Goal: Task Accomplishment & Management: Complete application form

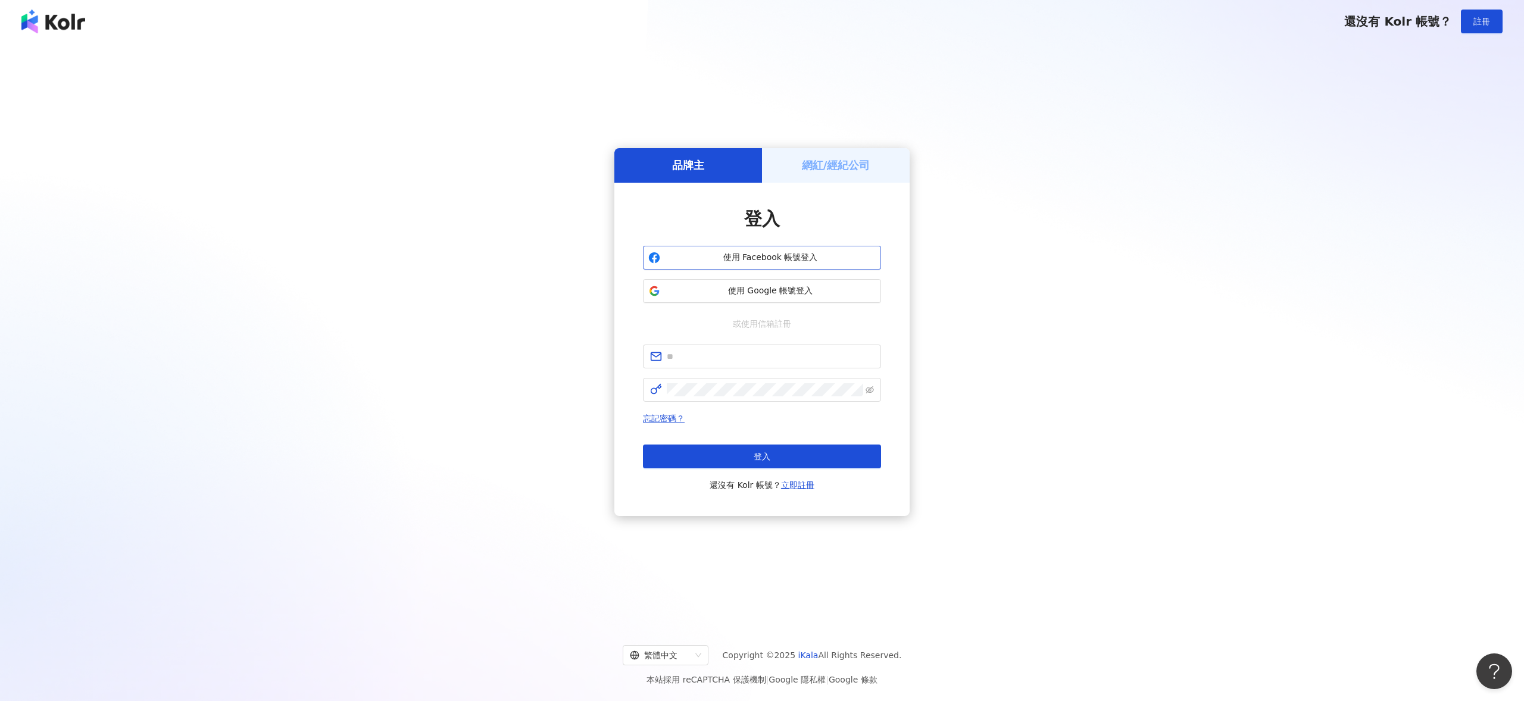
click at [703, 265] on button "使用 Facebook 帳號登入" at bounding box center [762, 258] width 238 height 24
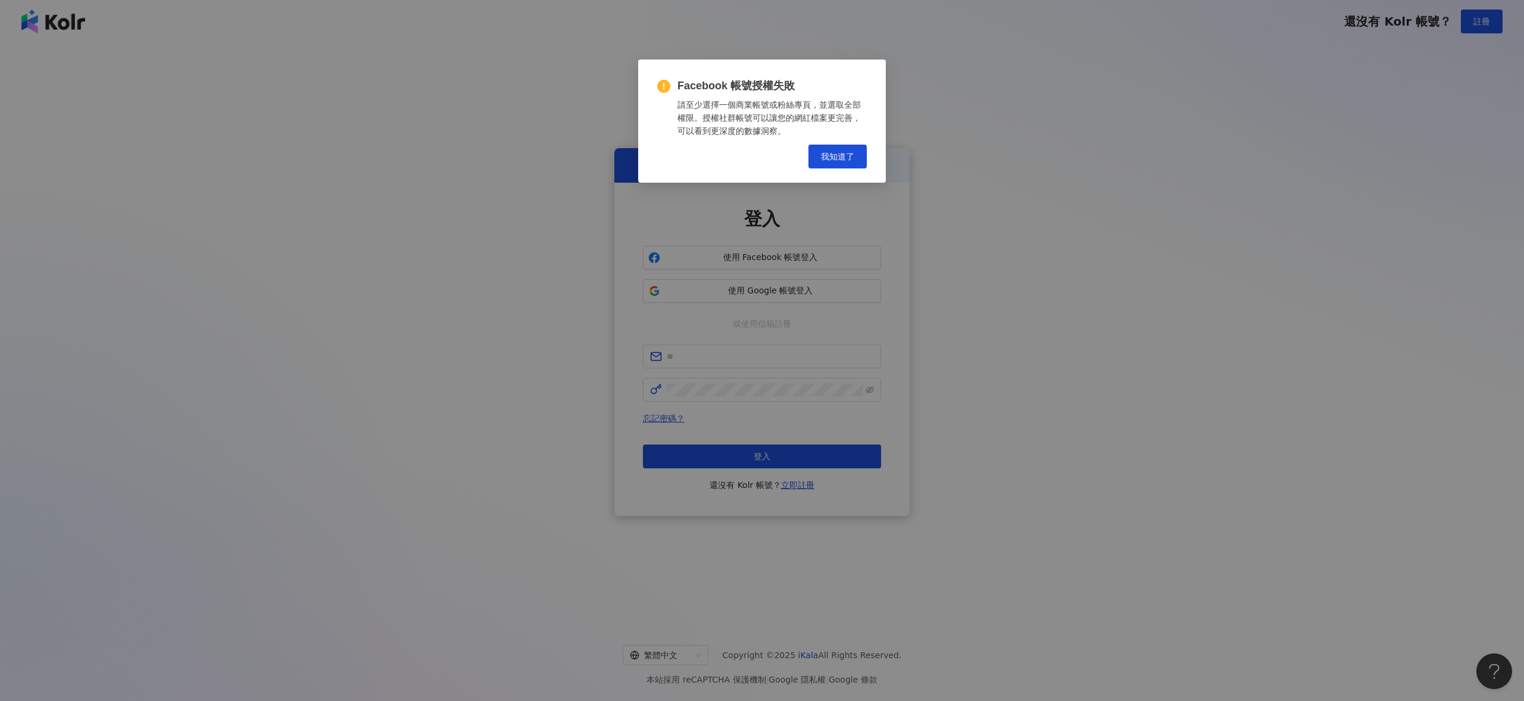
click at [829, 160] on span "我知道了" at bounding box center [837, 157] width 33 height 10
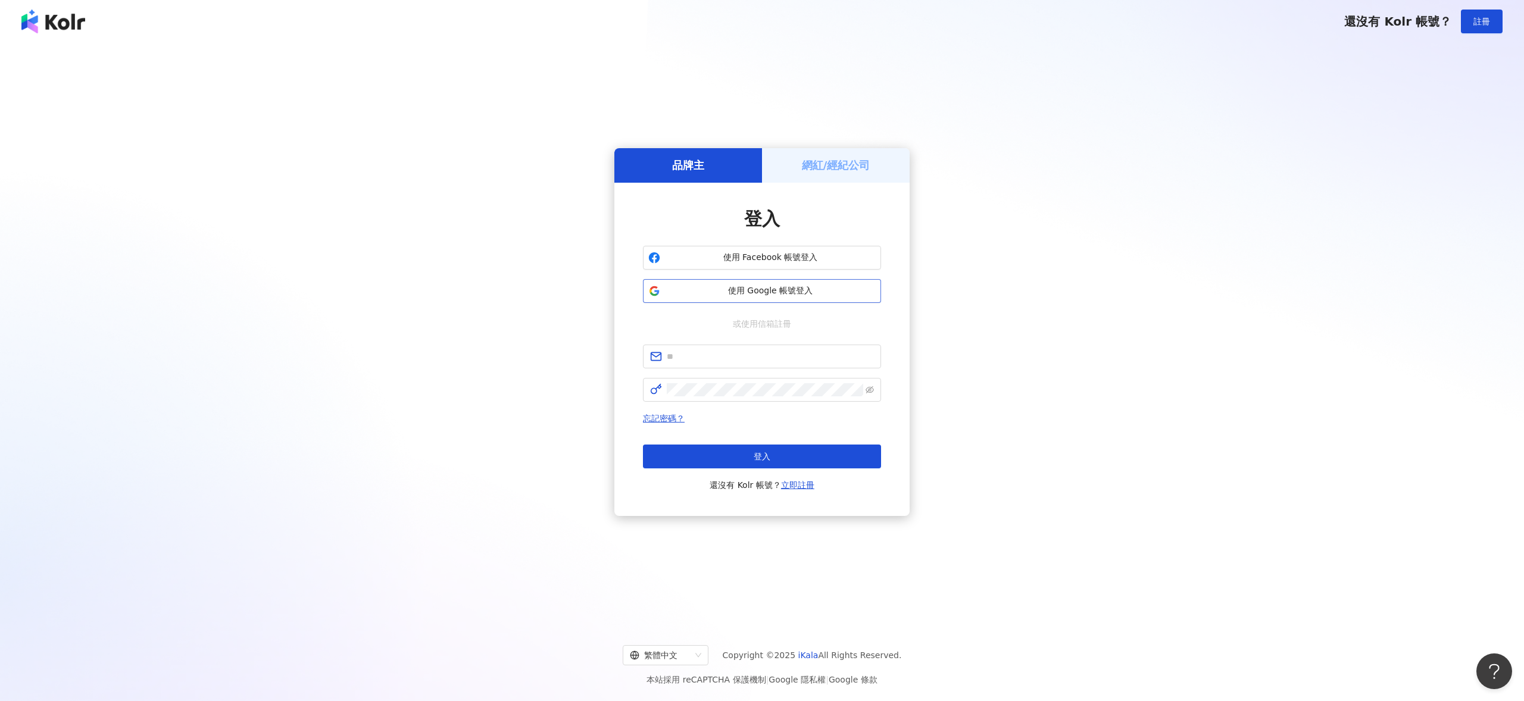
click at [749, 293] on span "使用 Google 帳號登入" at bounding box center [770, 291] width 211 height 12
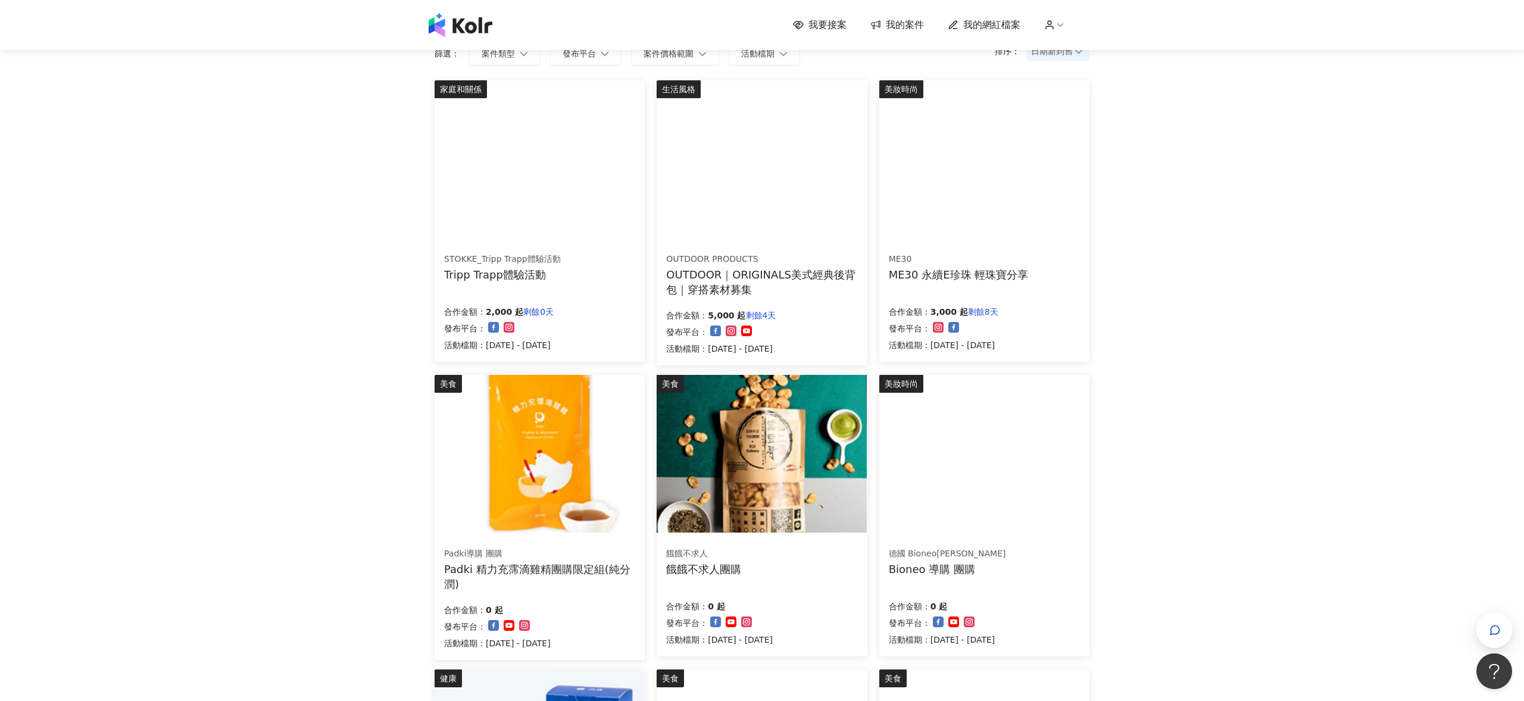
scroll to position [99, 0]
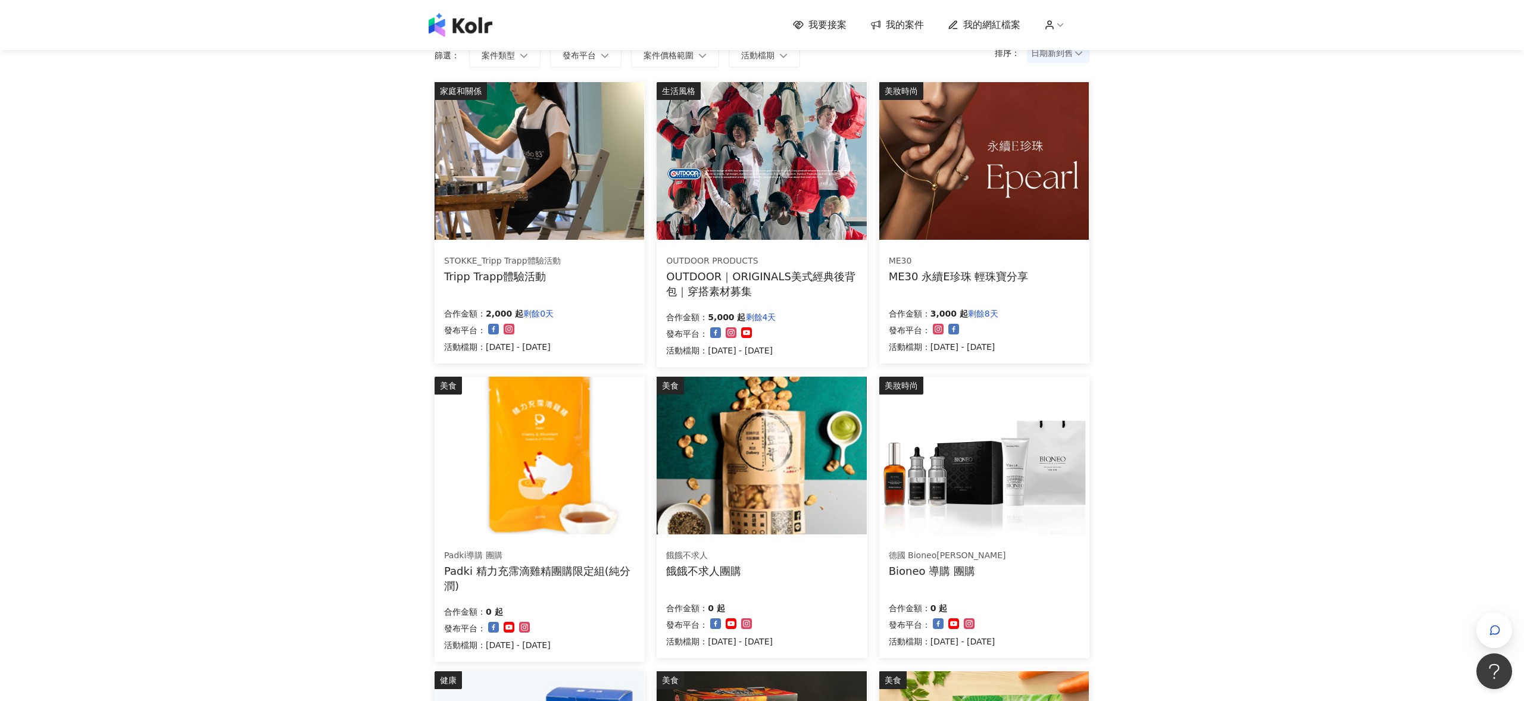
click at [891, 25] on span "我的案件" at bounding box center [905, 24] width 38 height 13
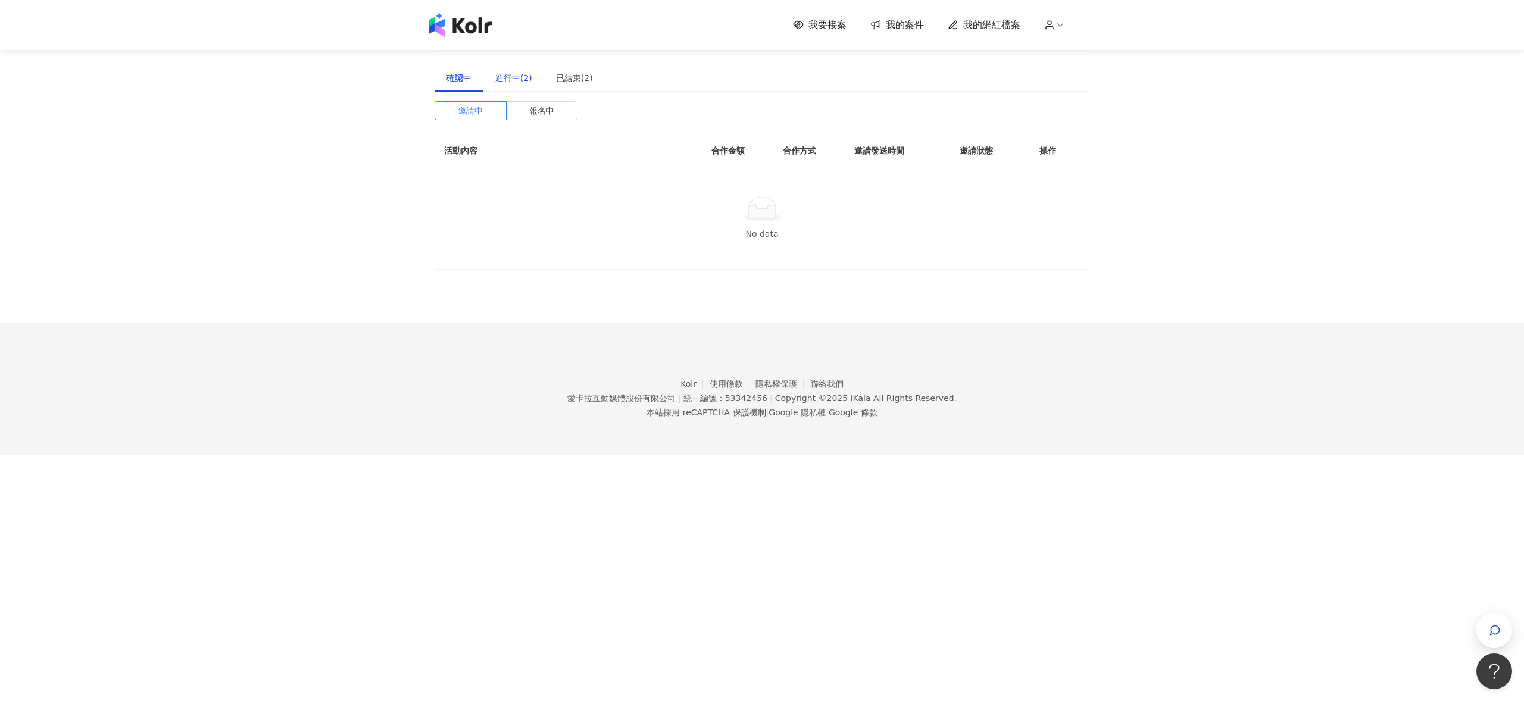
click at [516, 82] on div "進行中(2)" at bounding box center [513, 77] width 37 height 13
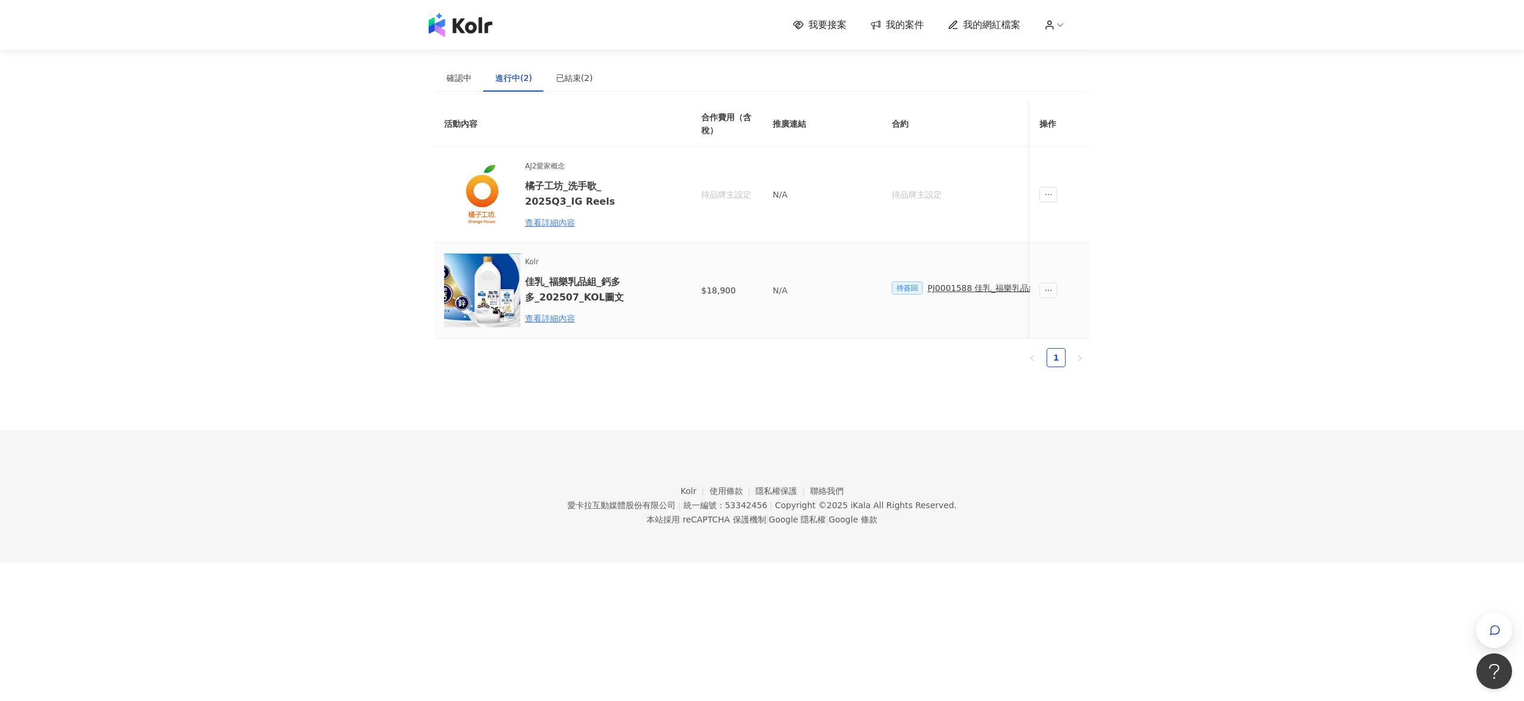
click at [982, 291] on div "PJ0001588 佳乳_福樂乳品組_鈣多多_202507_活動確認單" at bounding box center [1037, 288] width 221 height 13
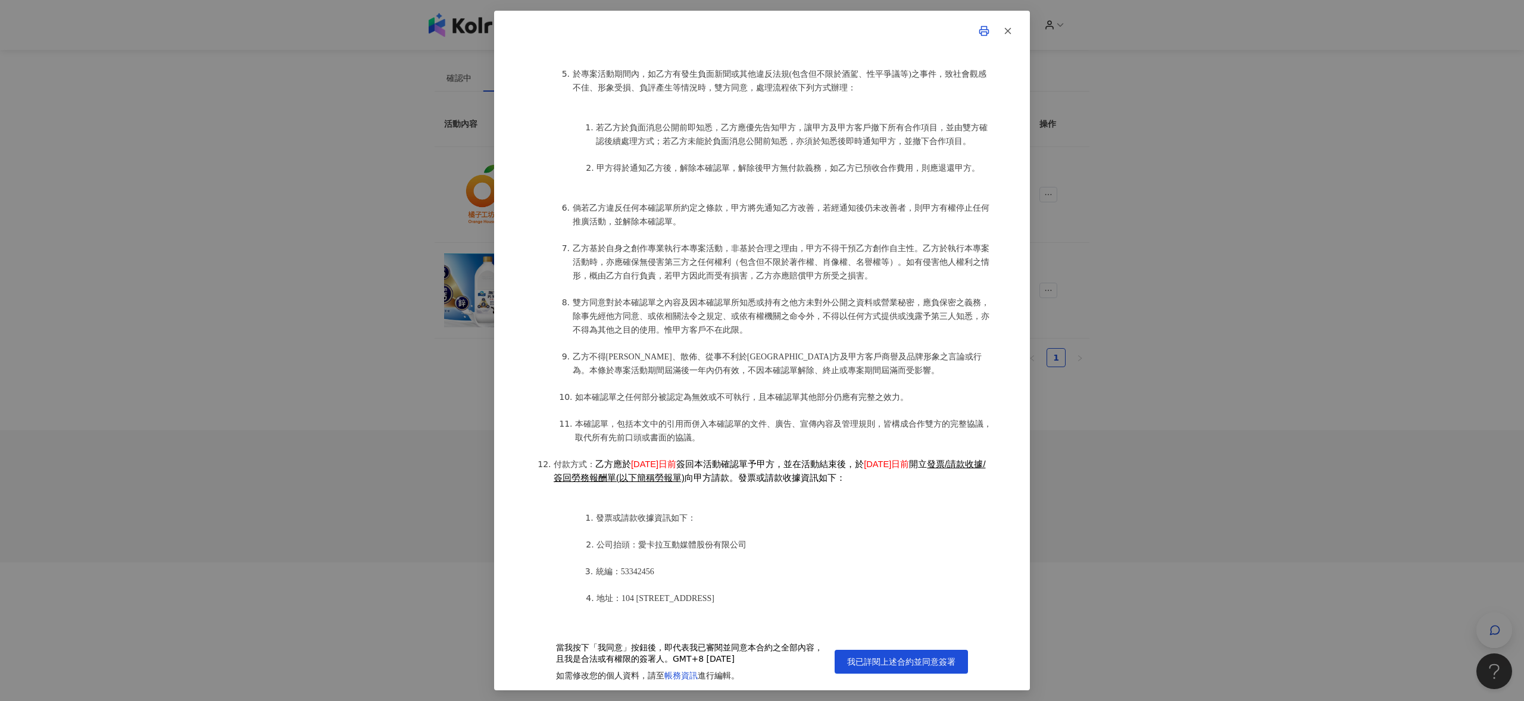
scroll to position [1235, 0]
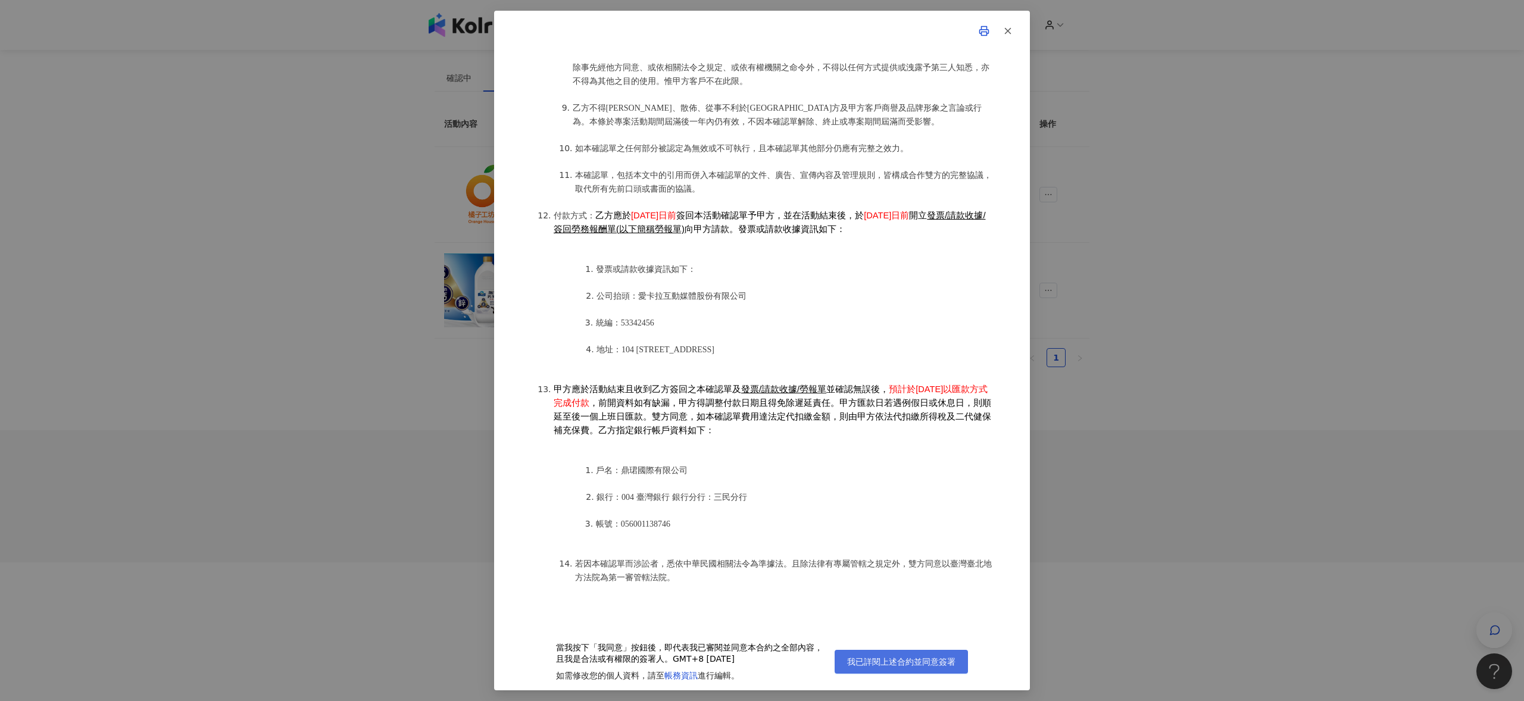
click at [886, 659] on span "我已詳閱上述合約並同意簽署" at bounding box center [901, 662] width 108 height 10
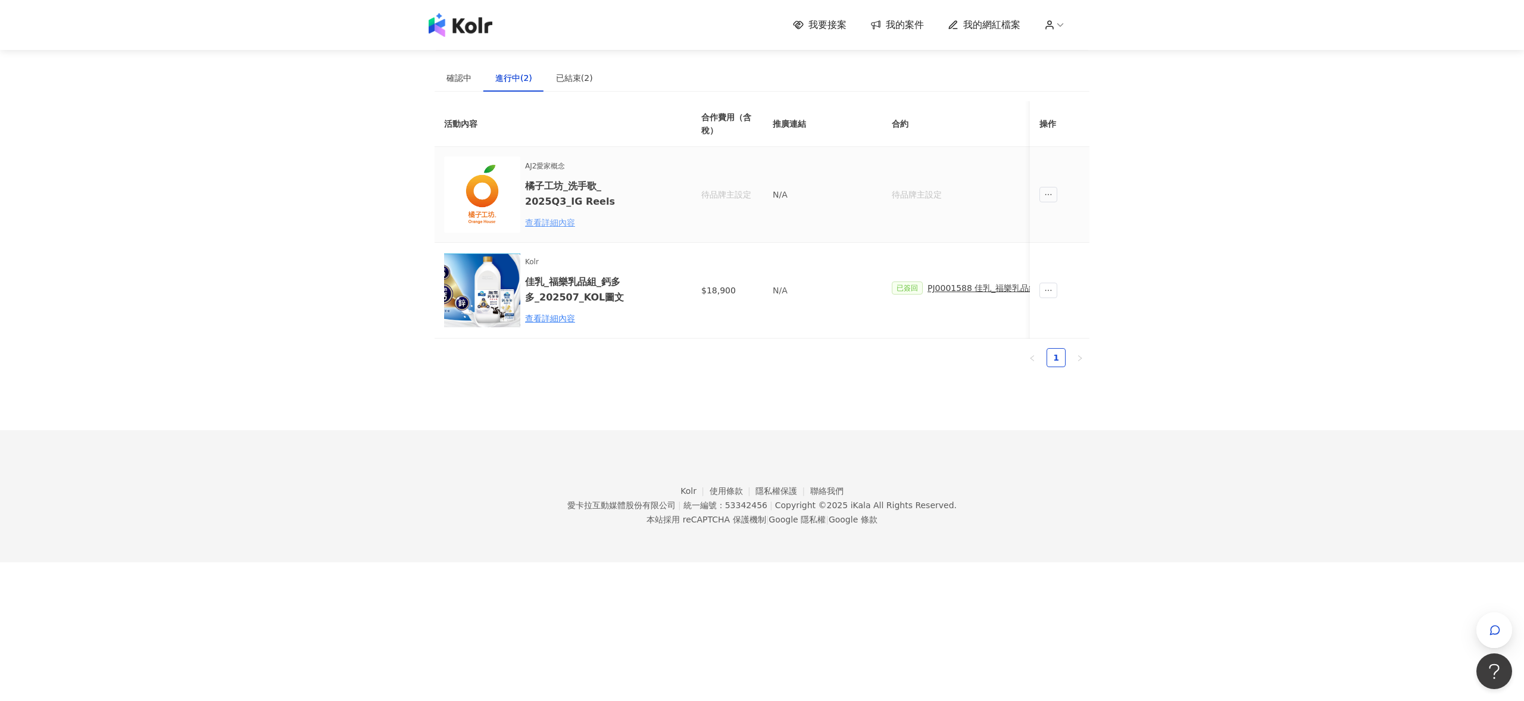
click at [561, 220] on div "查看詳細內容" at bounding box center [577, 222] width 104 height 13
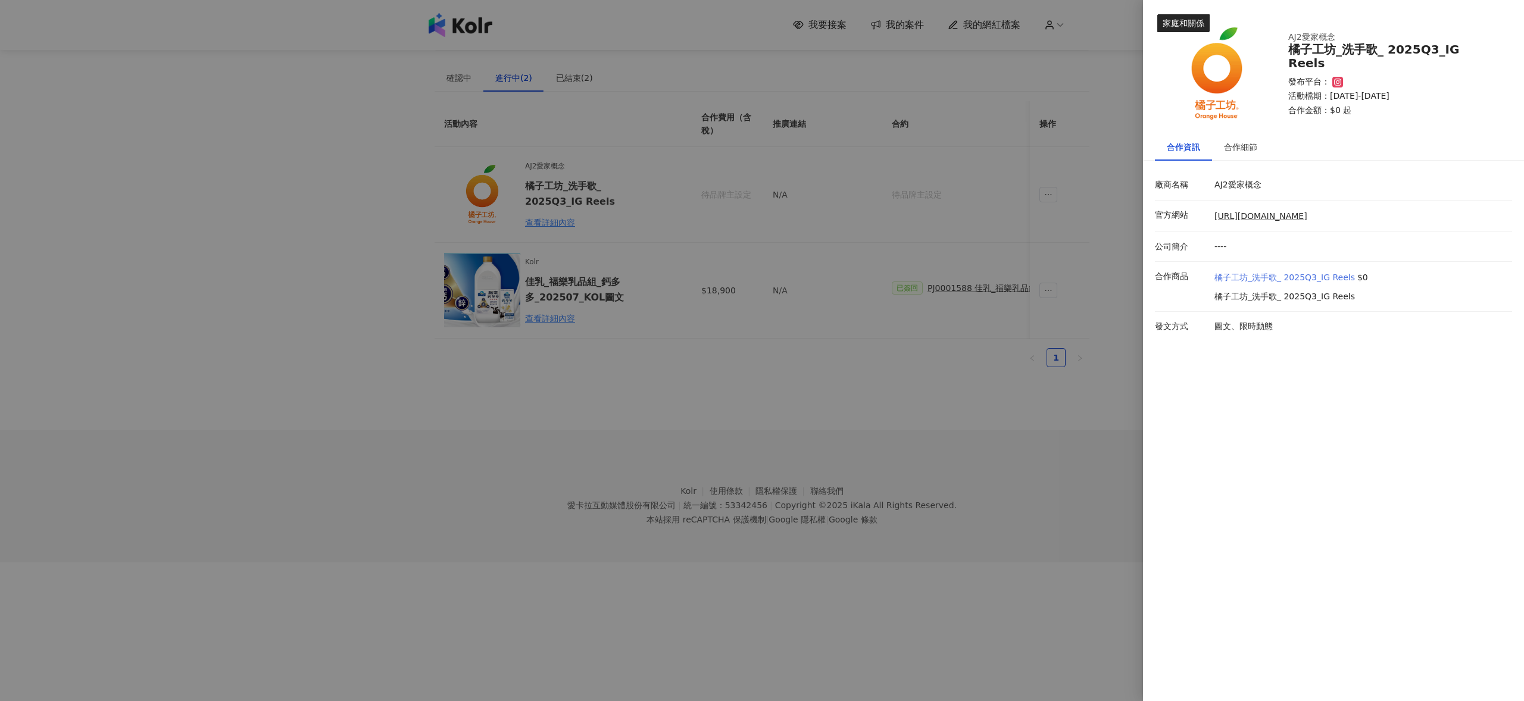
click at [1296, 284] on link "橘子工坊_洗手歌_ 2025Q3_IG Reels" at bounding box center [1284, 278] width 140 height 12
click at [524, 69] on div at bounding box center [762, 350] width 1524 height 701
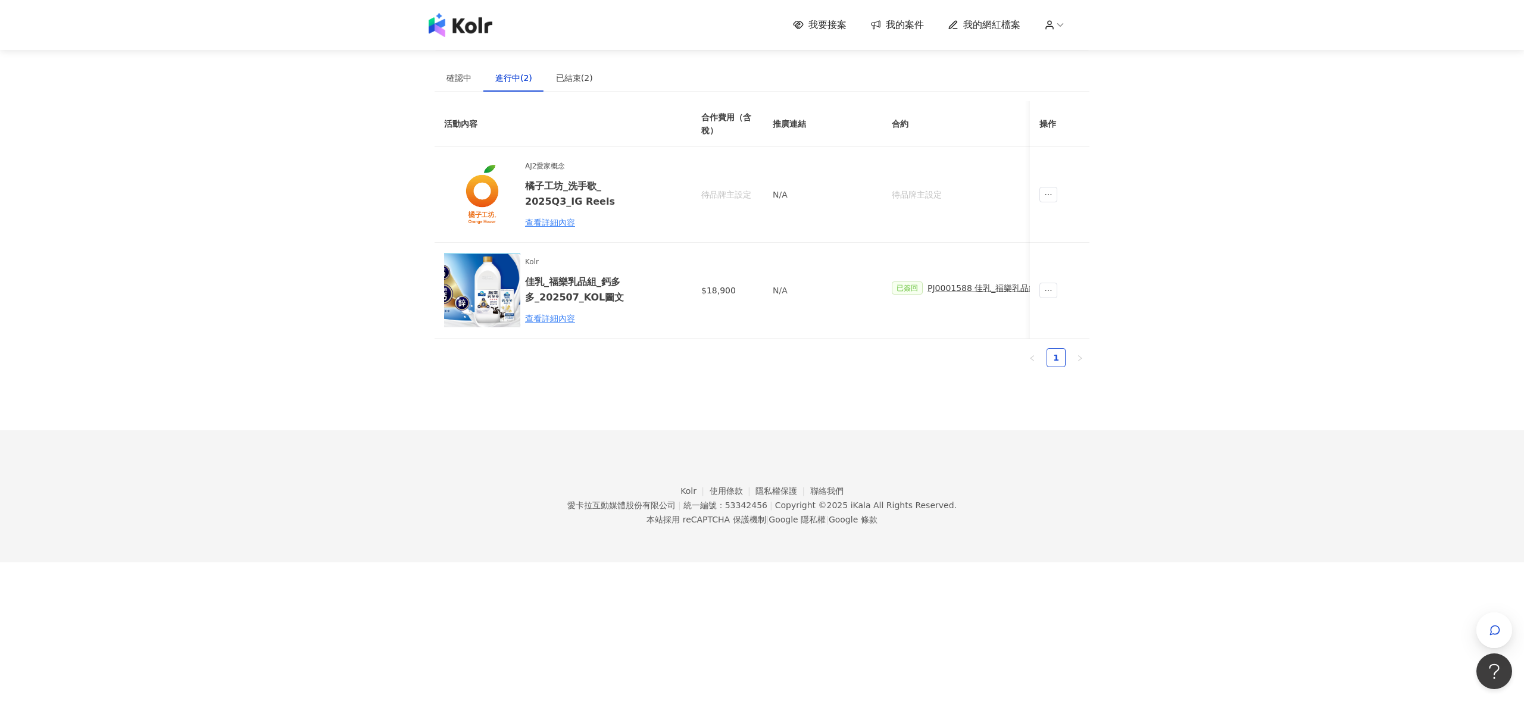
click at [830, 27] on span "我要接案" at bounding box center [827, 24] width 38 height 13
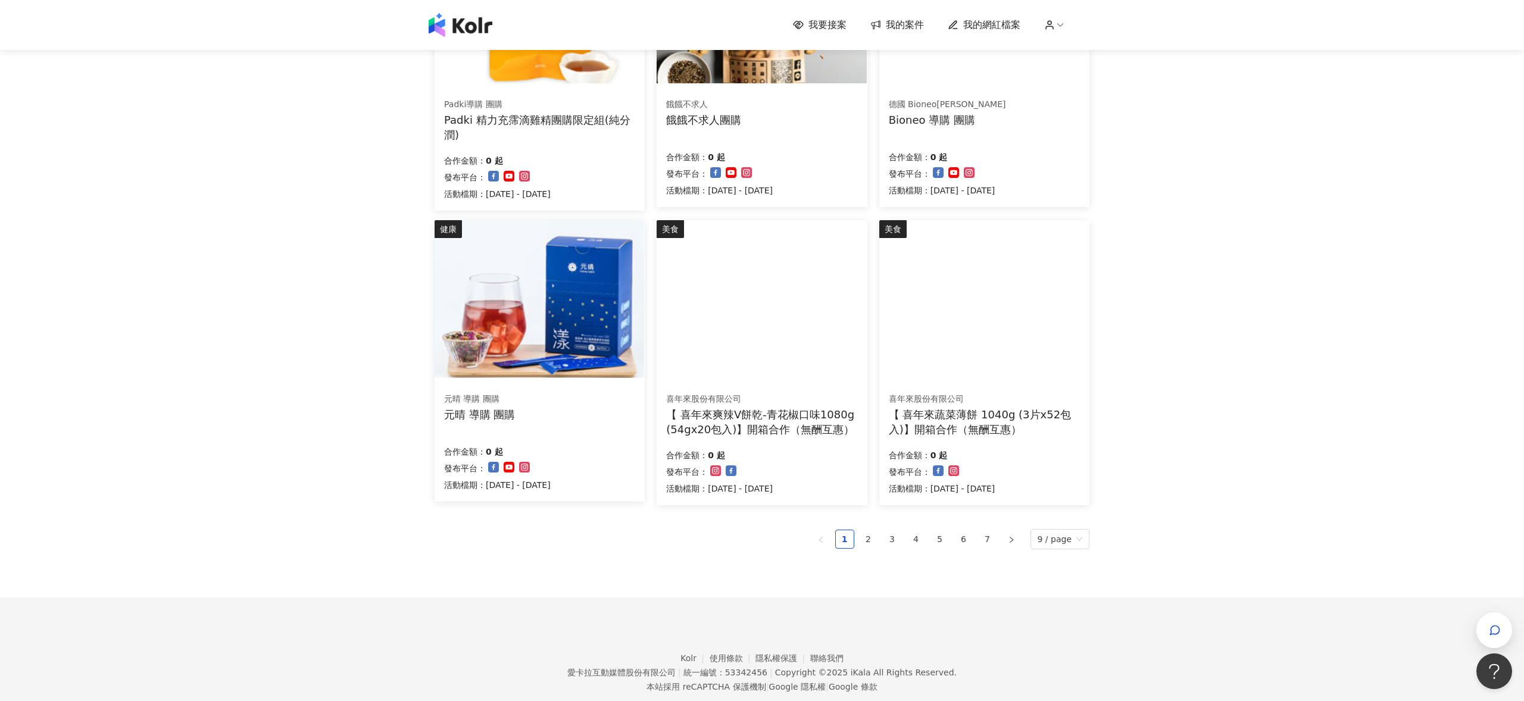
scroll to position [567, 0]
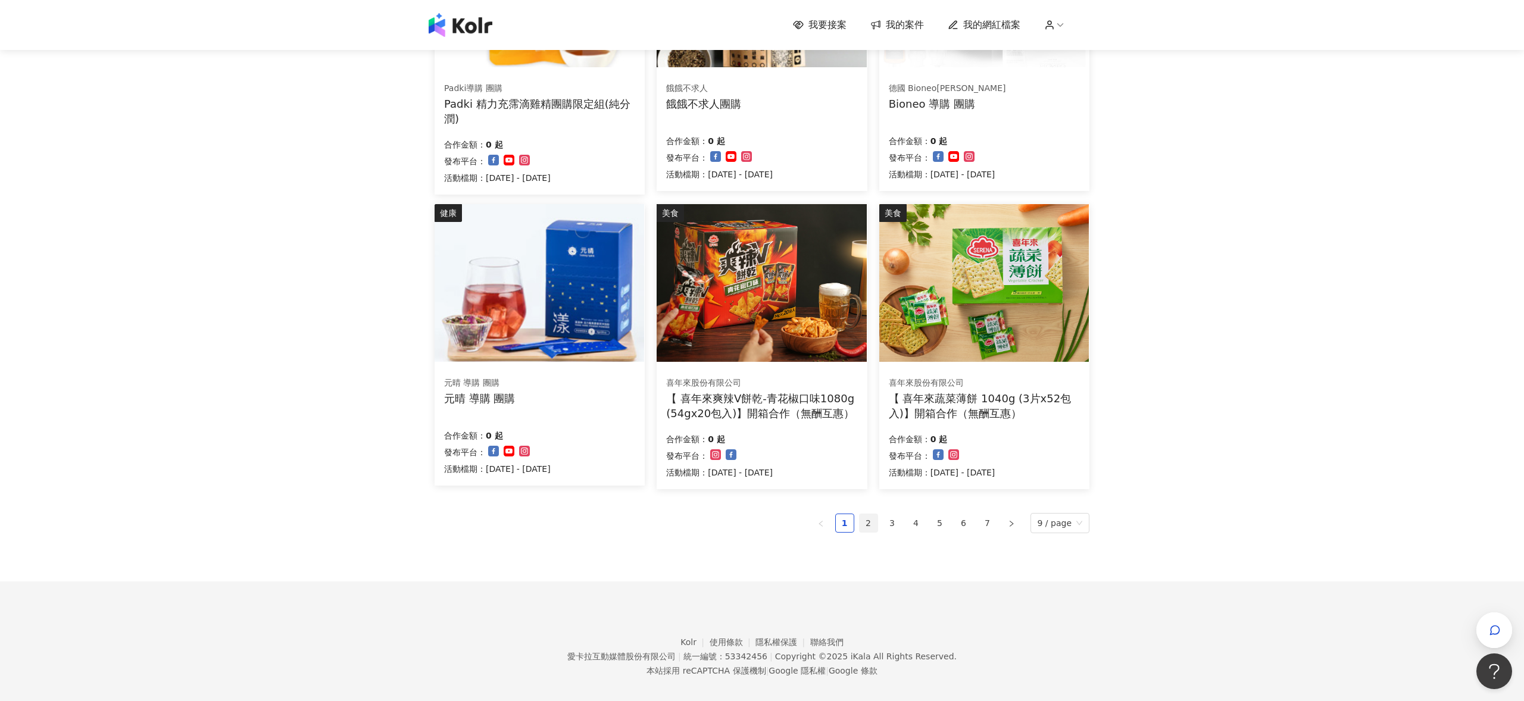
click at [870, 518] on link "2" at bounding box center [869, 523] width 18 height 18
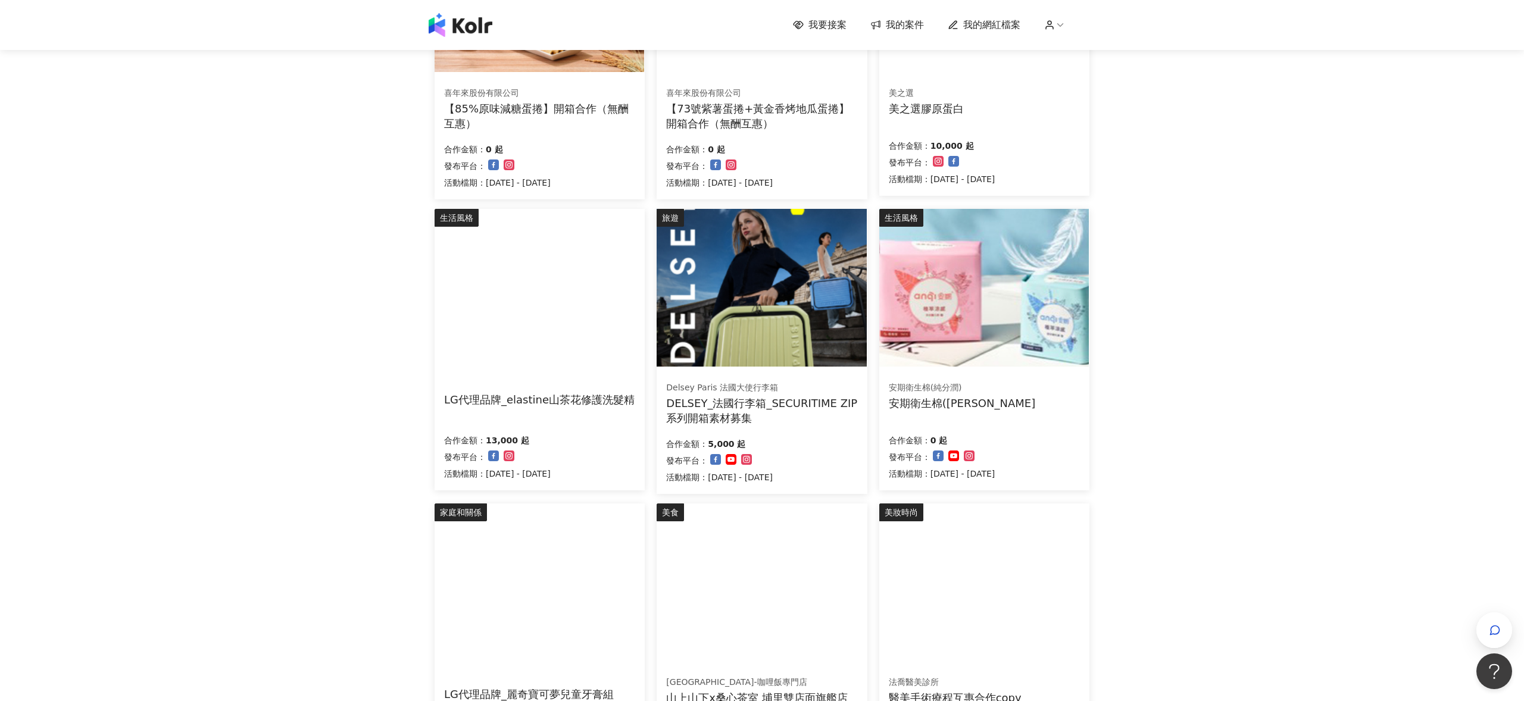
scroll to position [516, 0]
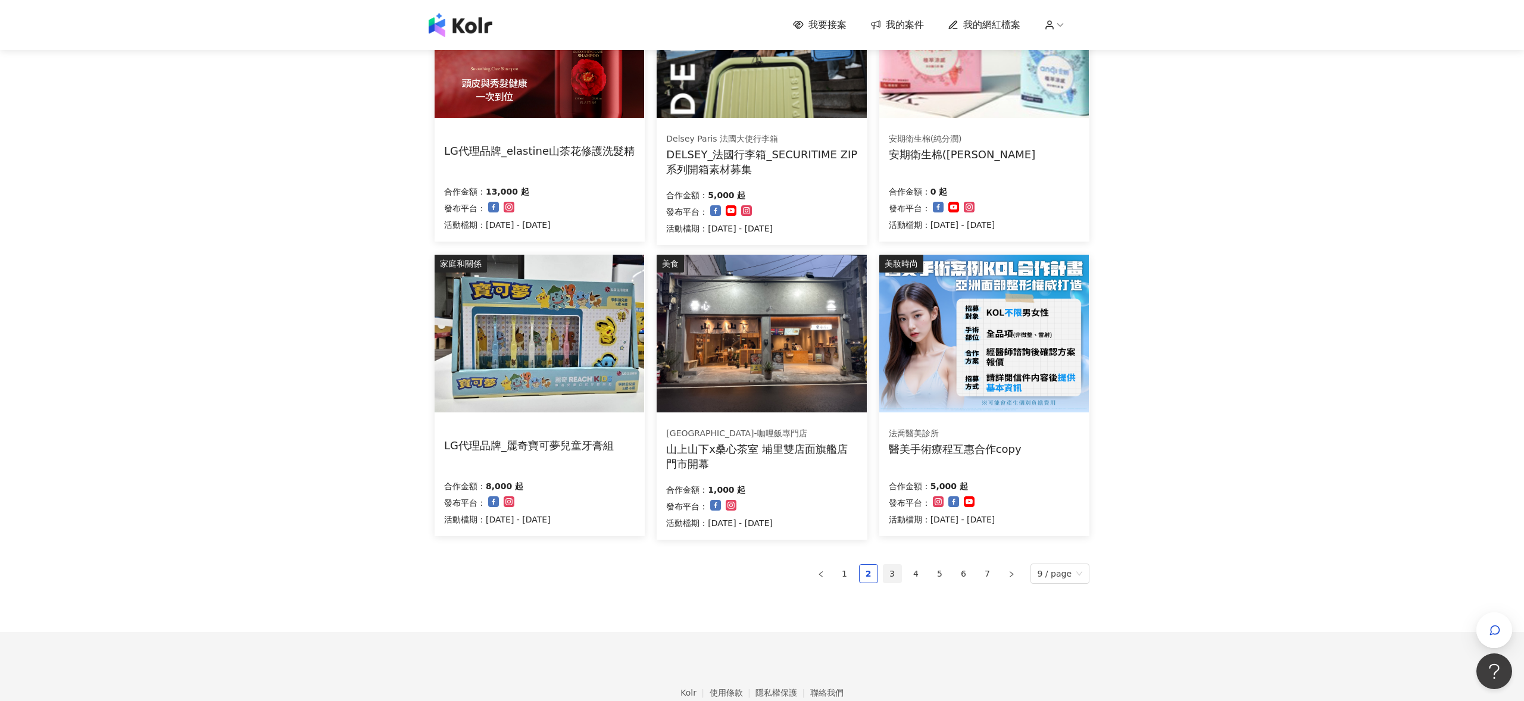
click at [892, 575] on link "3" at bounding box center [892, 574] width 18 height 18
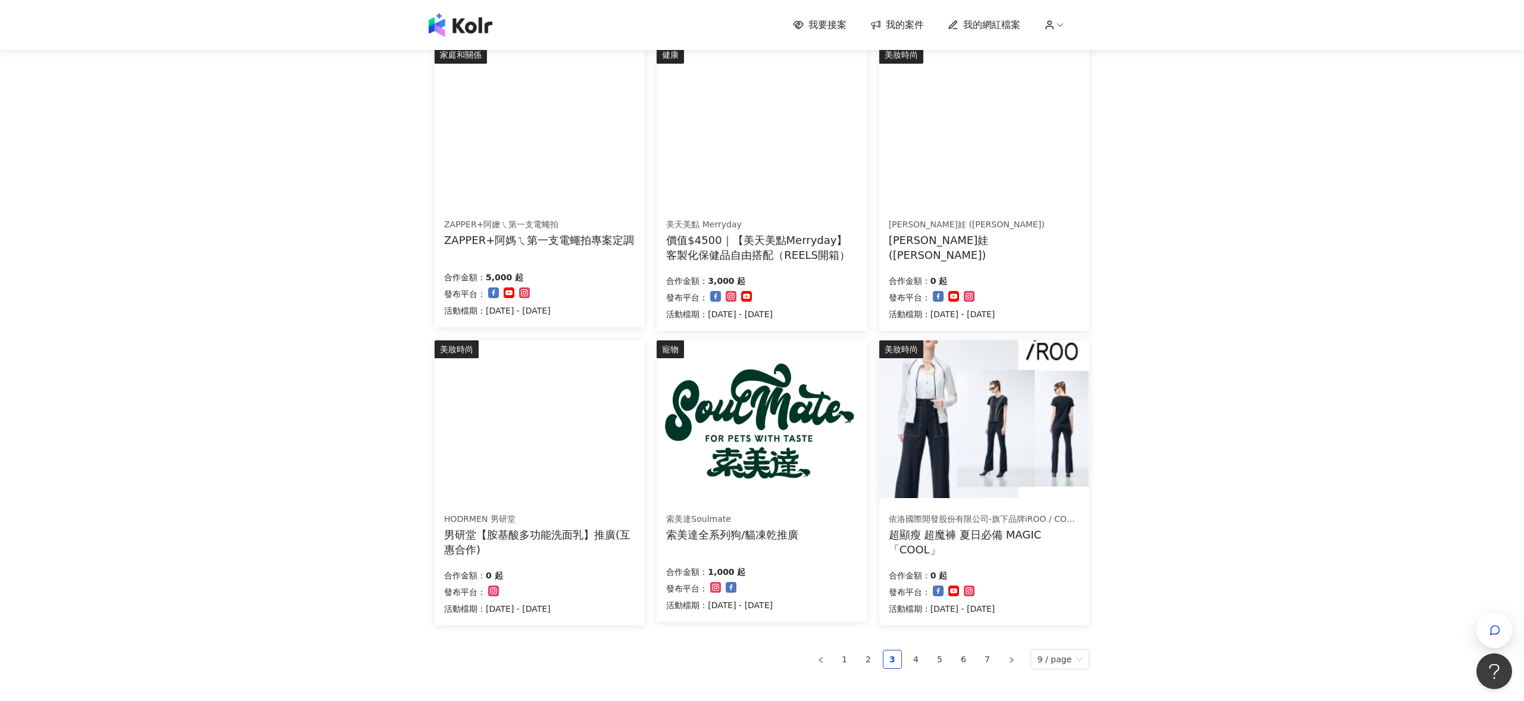
scroll to position [576, 0]
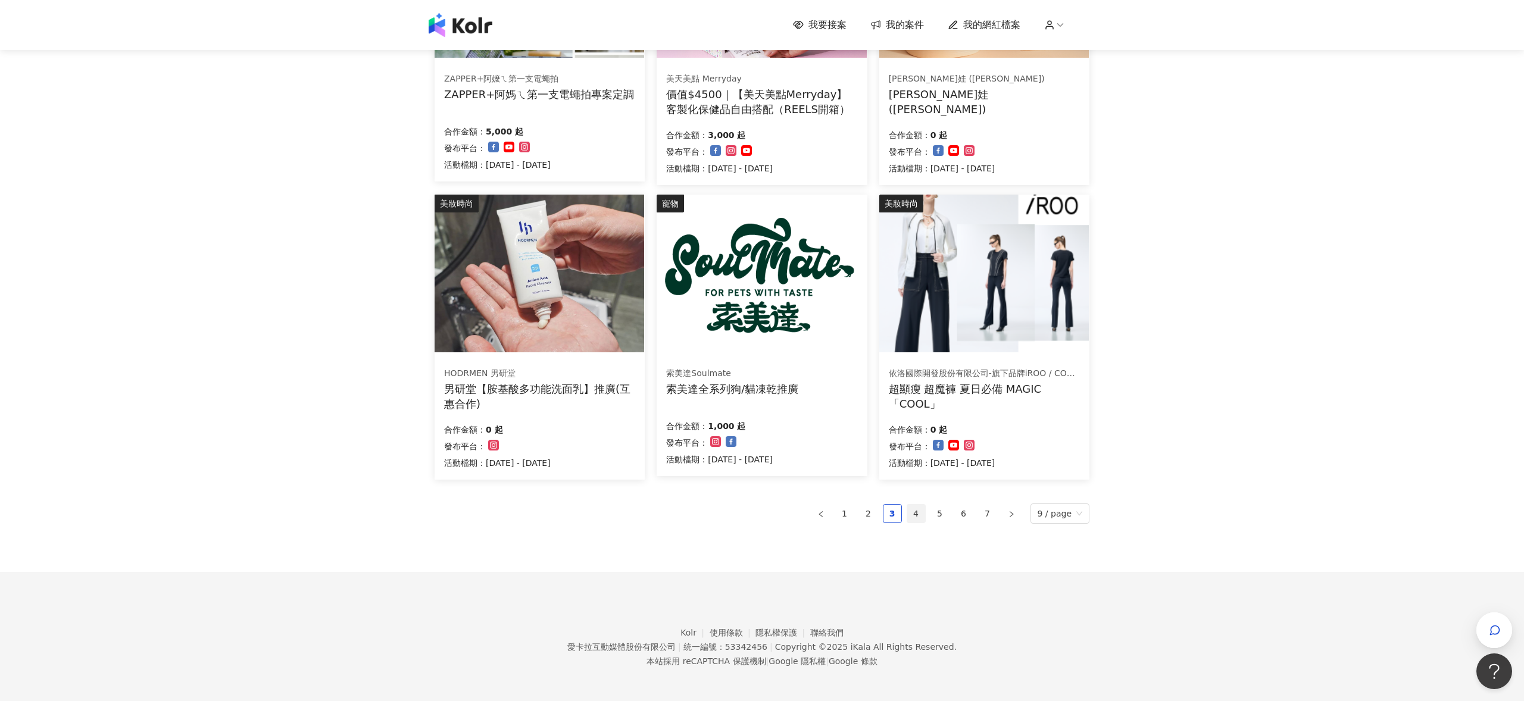
click at [918, 519] on link "4" at bounding box center [916, 514] width 18 height 18
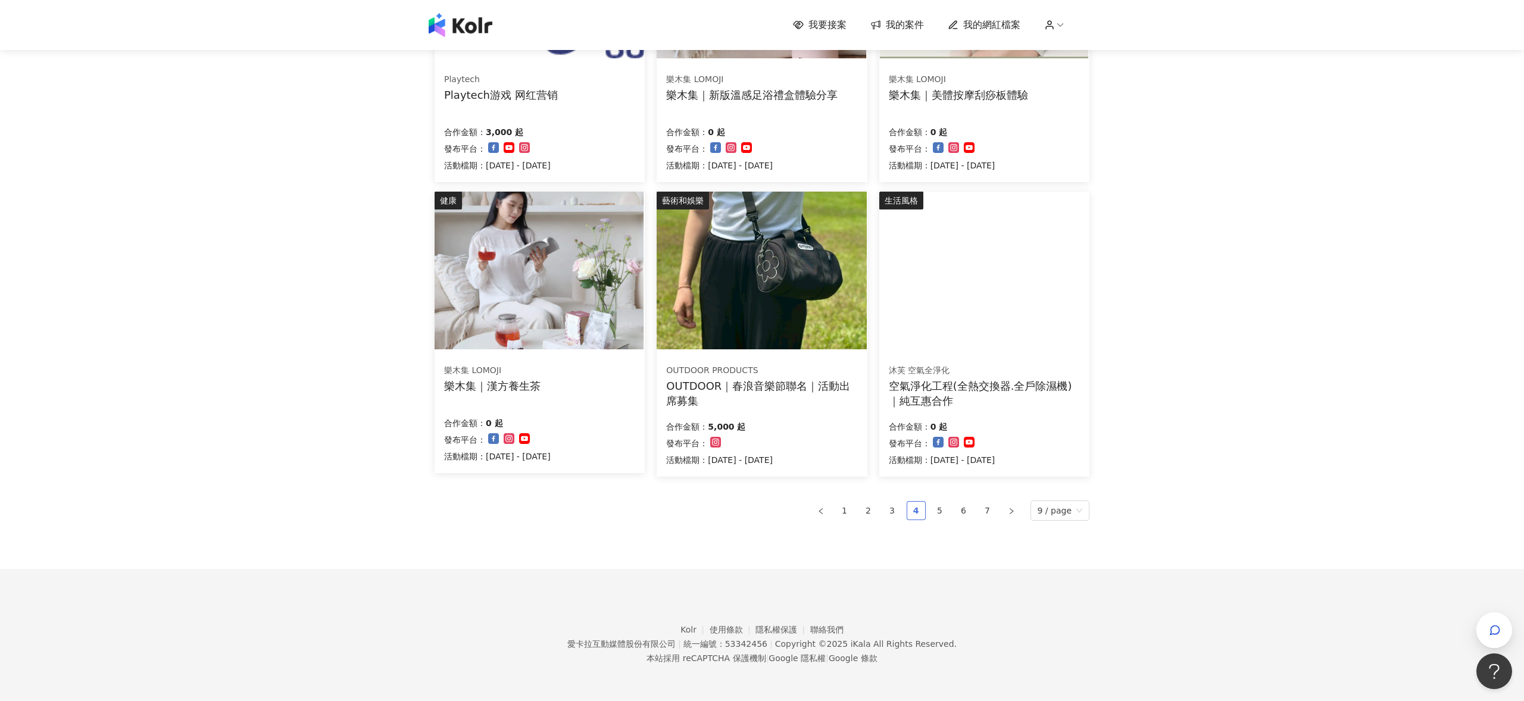
scroll to position [575, 0]
